Goal: Navigation & Orientation: Find specific page/section

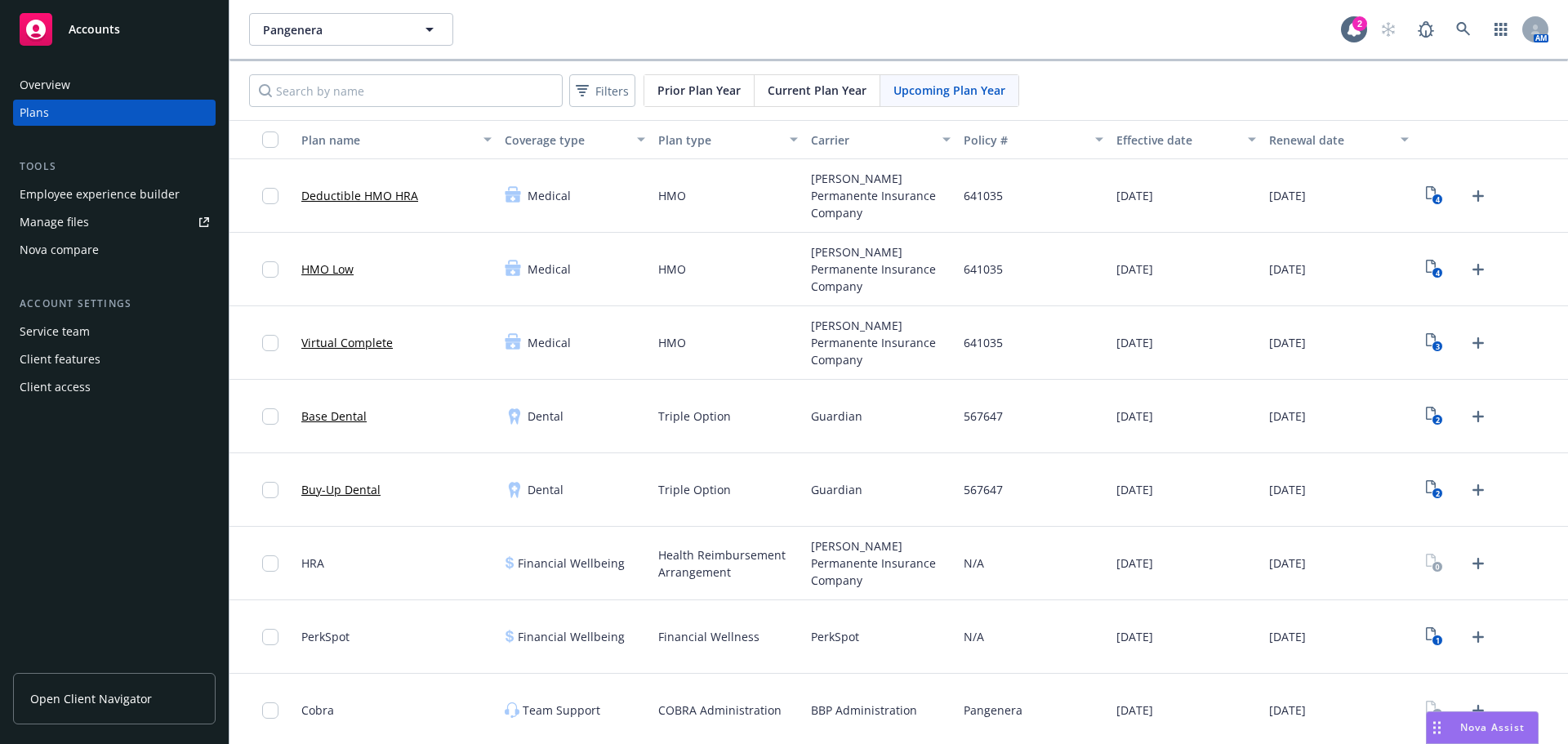
scroll to position [3, 0]
click at [90, 84] on div "Overview" at bounding box center [114, 85] width 189 height 26
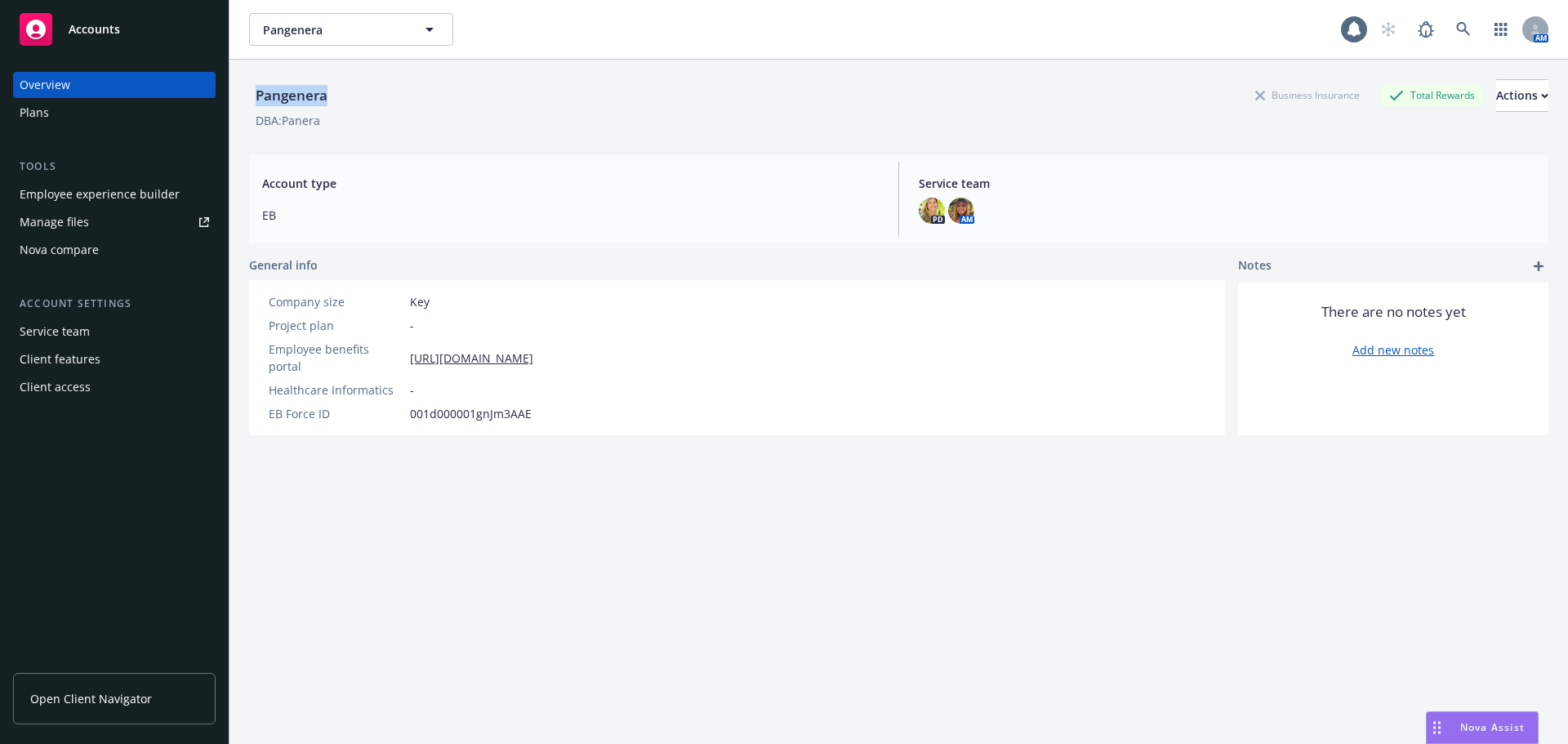
drag, startPoint x: 255, startPoint y: 96, endPoint x: 156, endPoint y: 122, distance: 102.4
click at [367, 100] on div "Pangenera Business Insurance Total Rewards Actions" at bounding box center [899, 95] width 1299 height 33
copy div "Pangenera"
